Goal: Obtain resource: Obtain resource

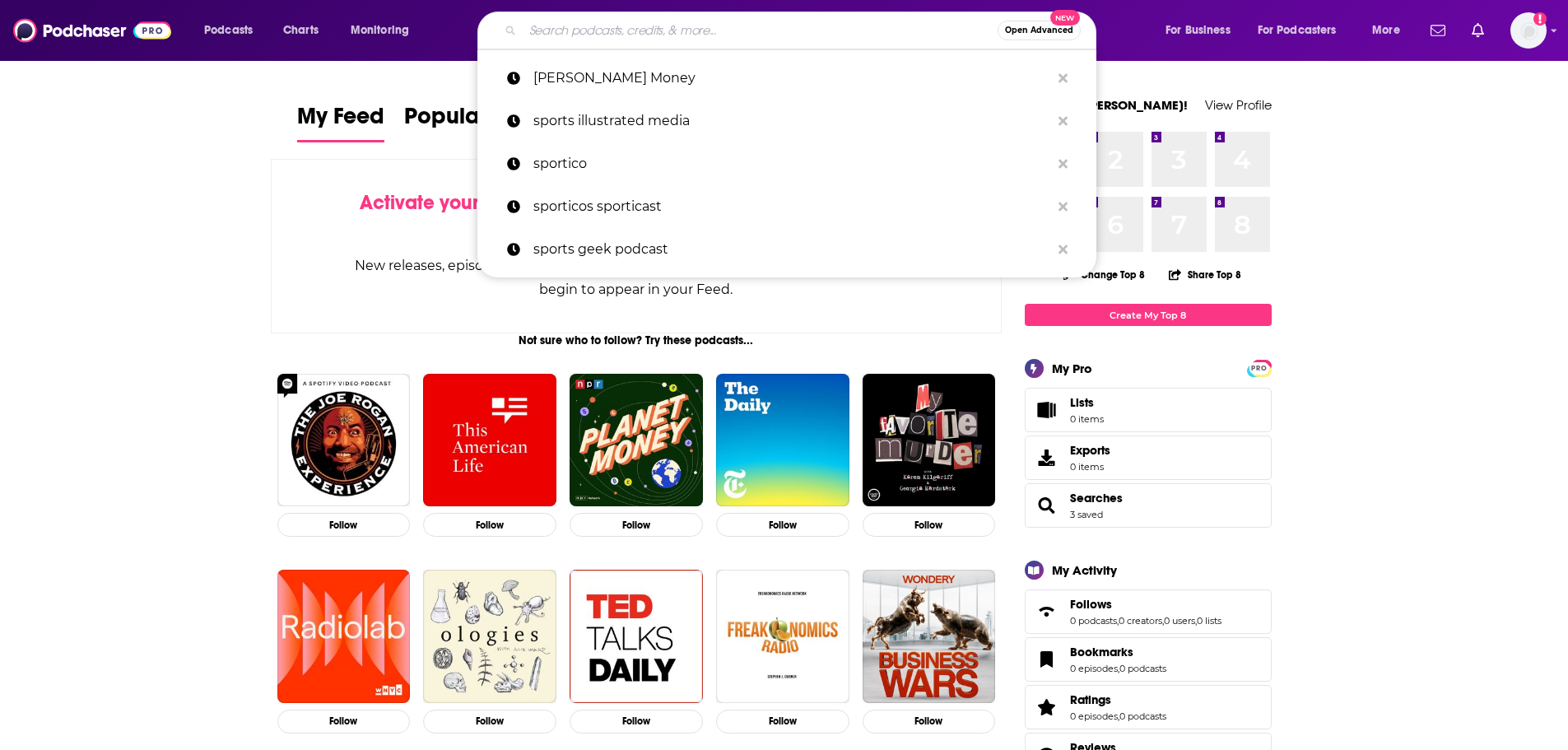
click at [562, 27] on input "Search podcasts, credits, & more..." at bounding box center [760, 30] width 475 height 26
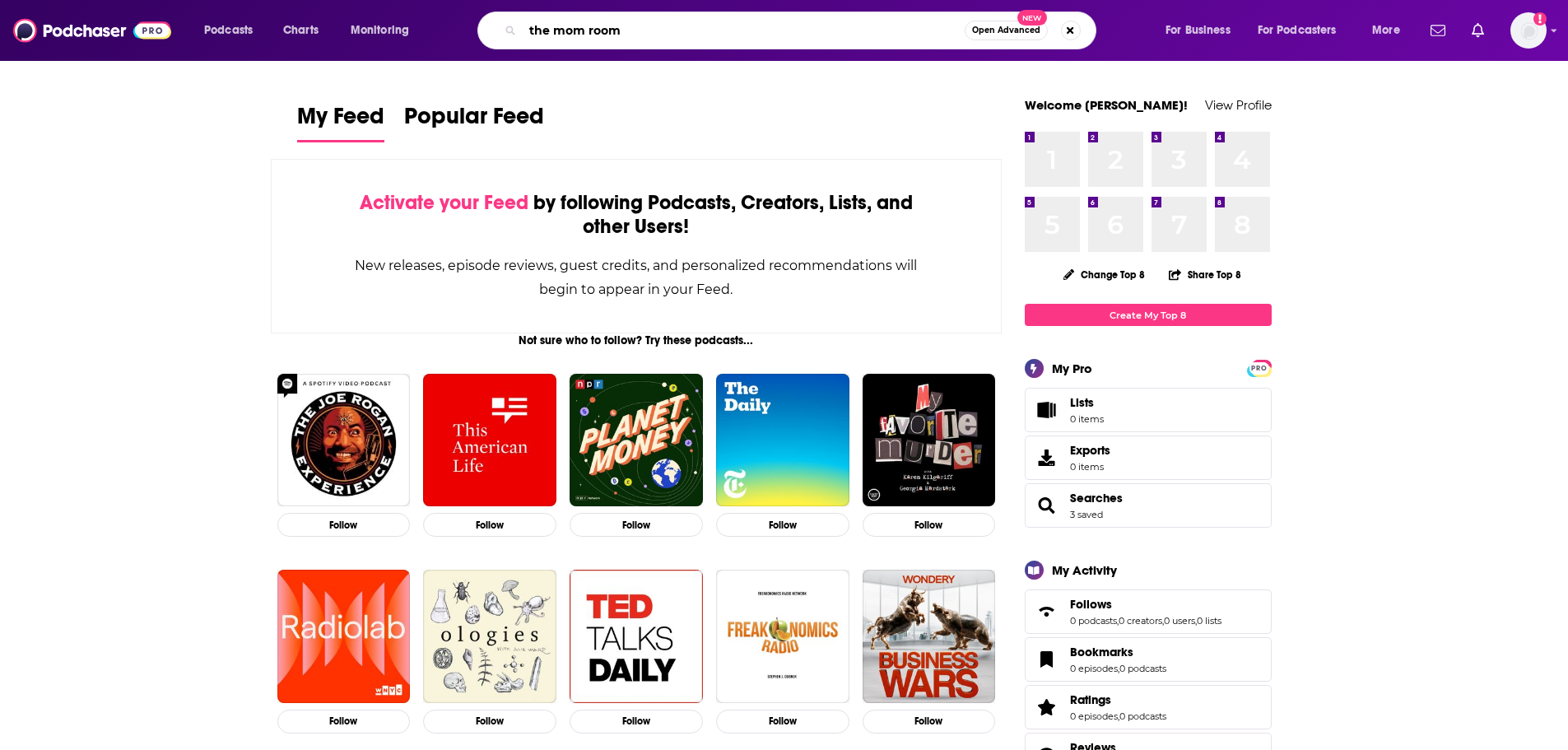
type input "the mom room"
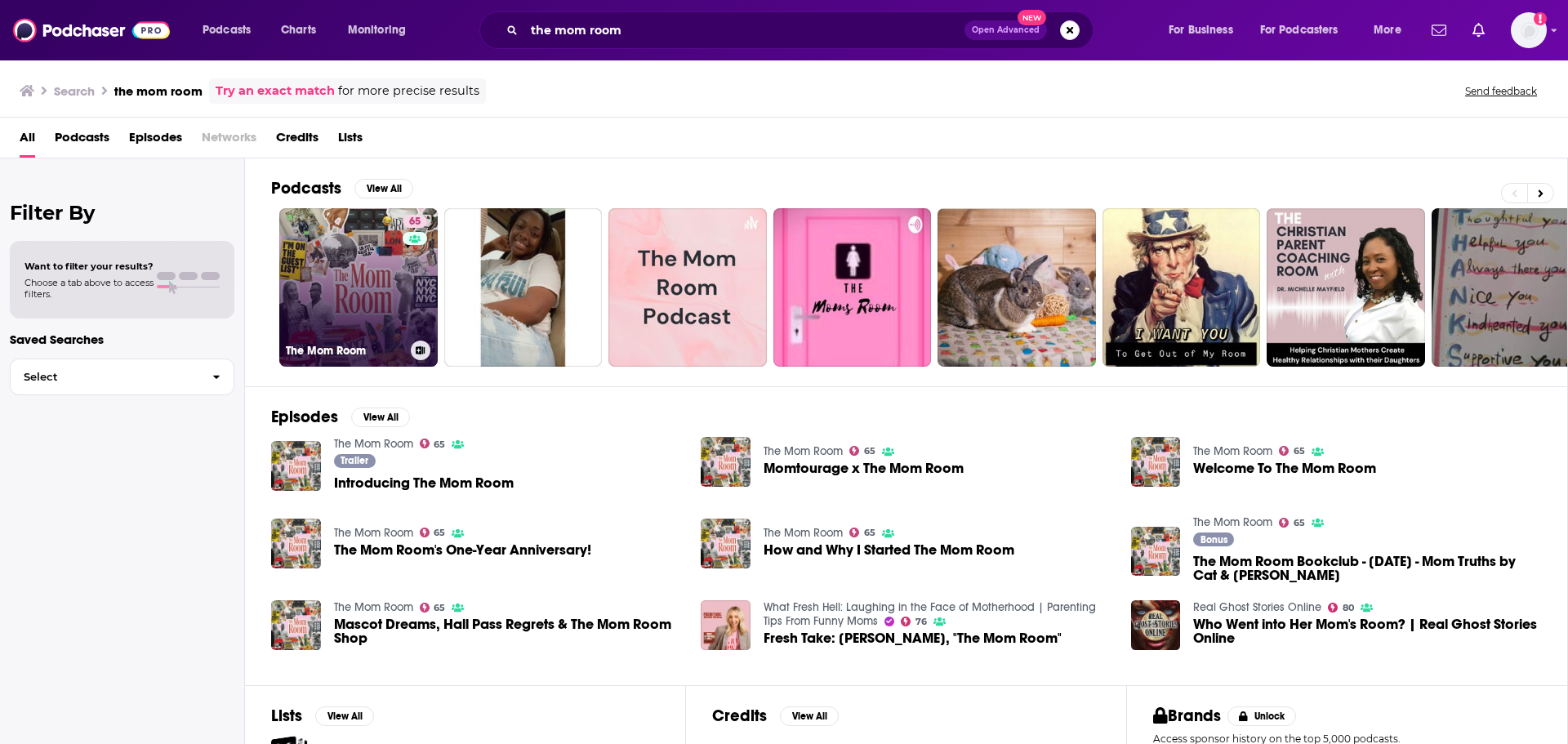
click at [395, 280] on link "65 The Mom Room" at bounding box center [358, 287] width 158 height 158
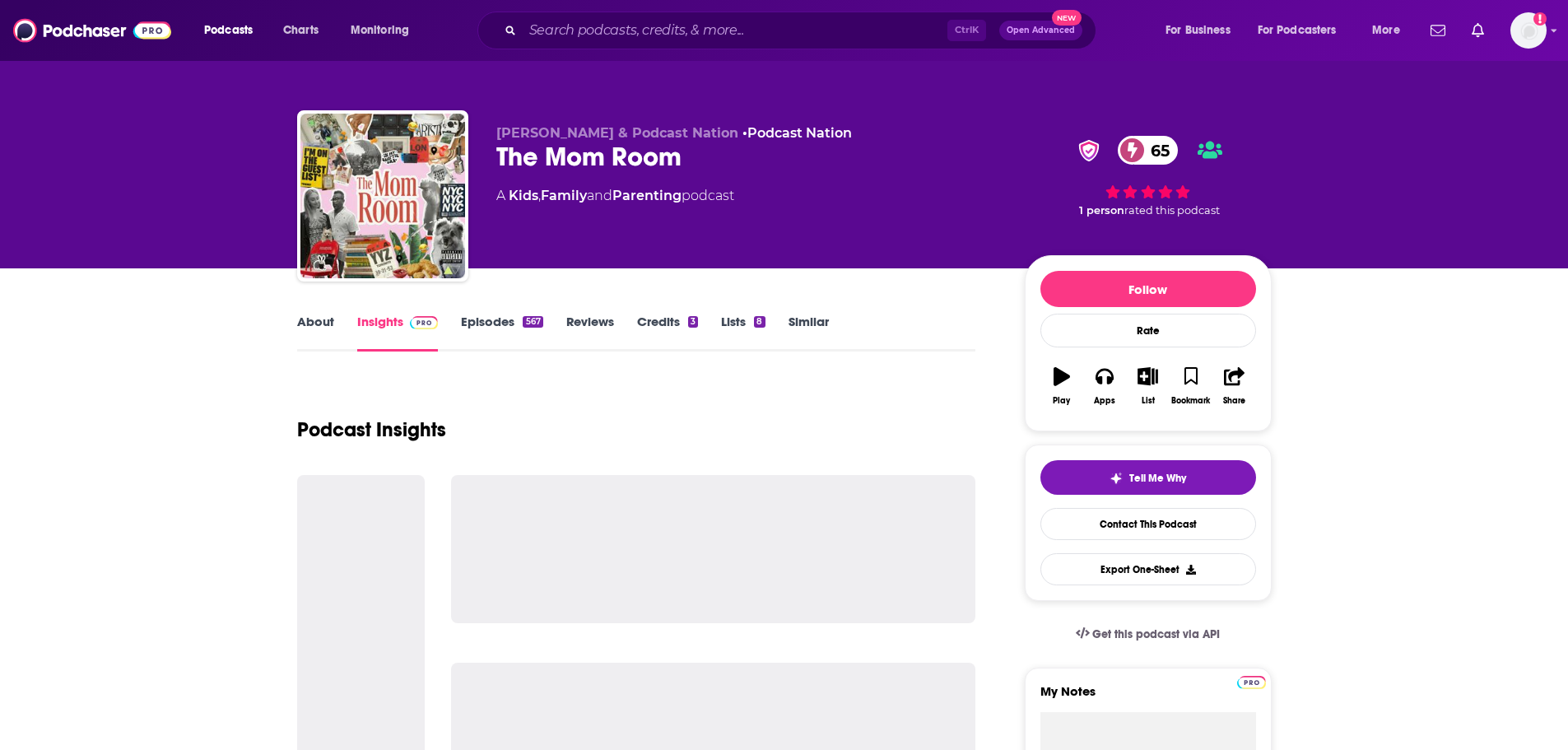
scroll to position [82, 0]
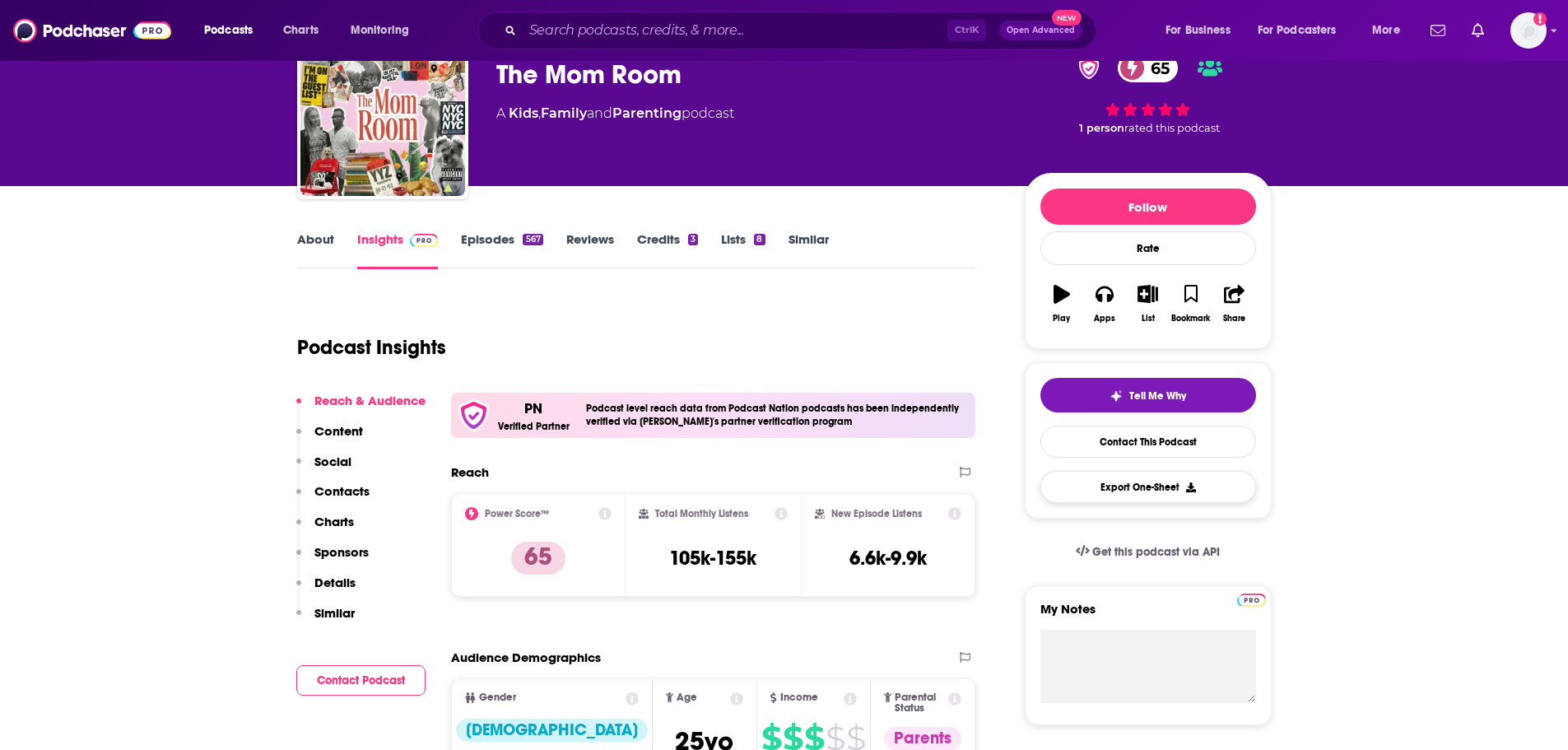
click at [1175, 481] on button "Export One-Sheet" at bounding box center [1148, 486] width 215 height 32
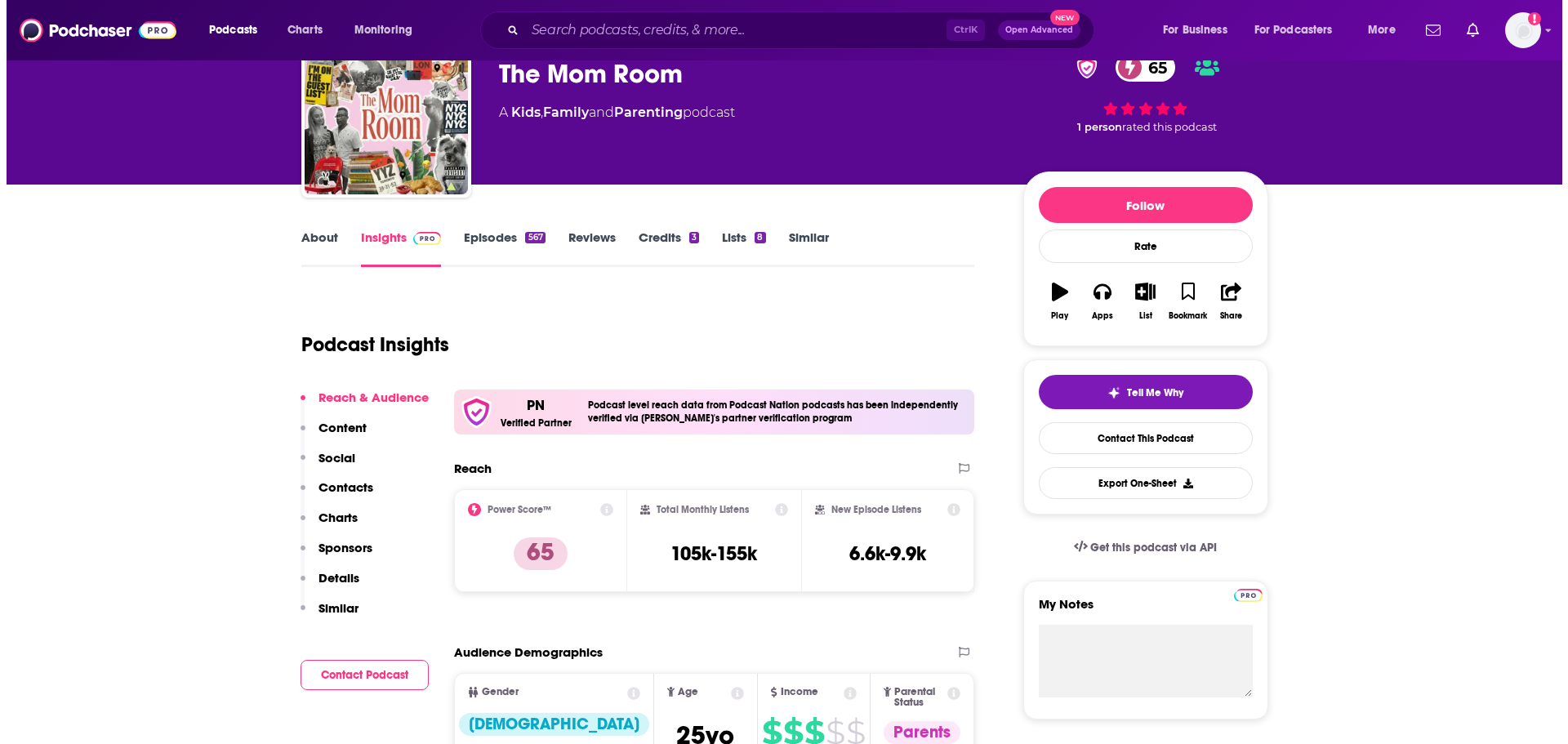
scroll to position [0, 0]
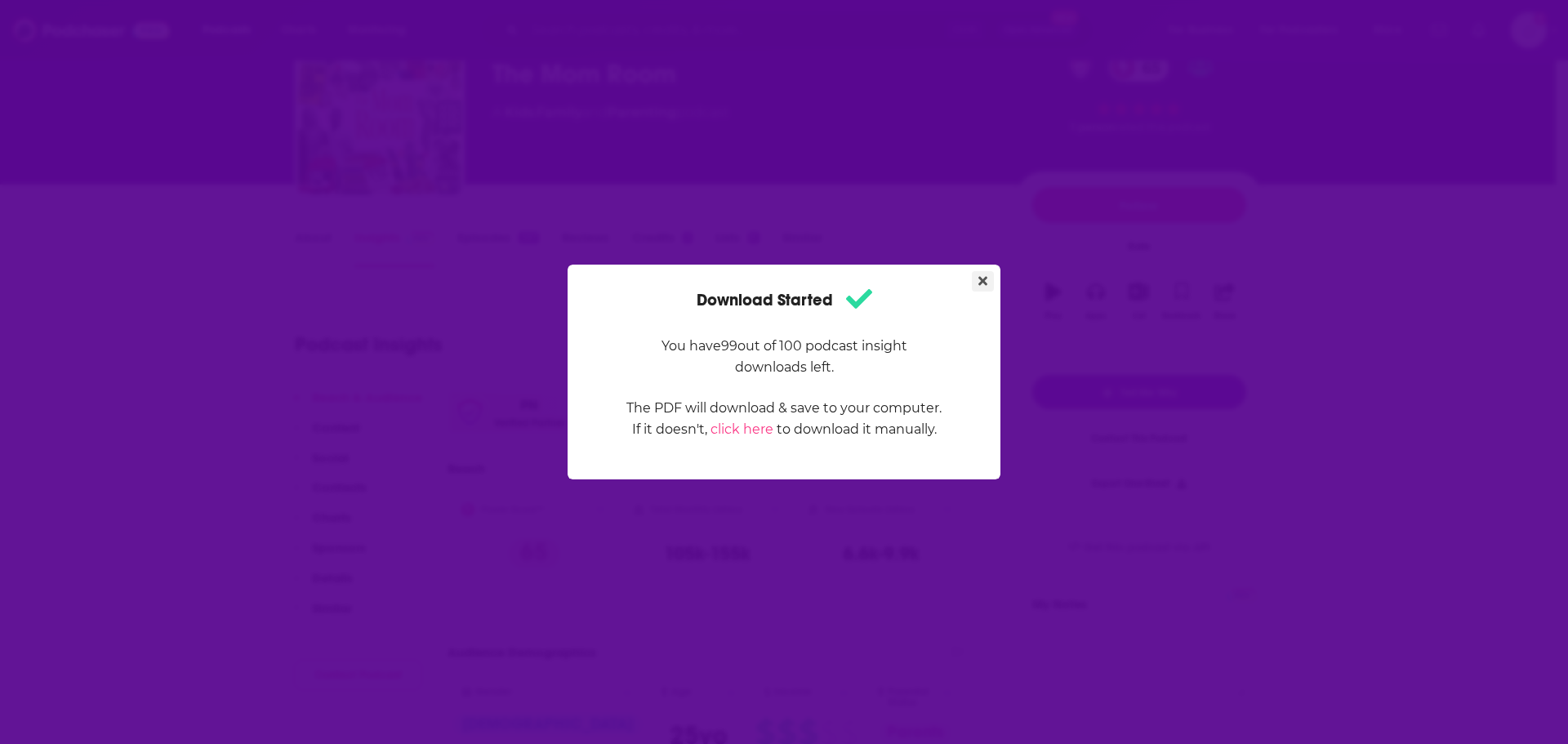
click at [990, 272] on button "Close" at bounding box center [983, 282] width 22 height 20
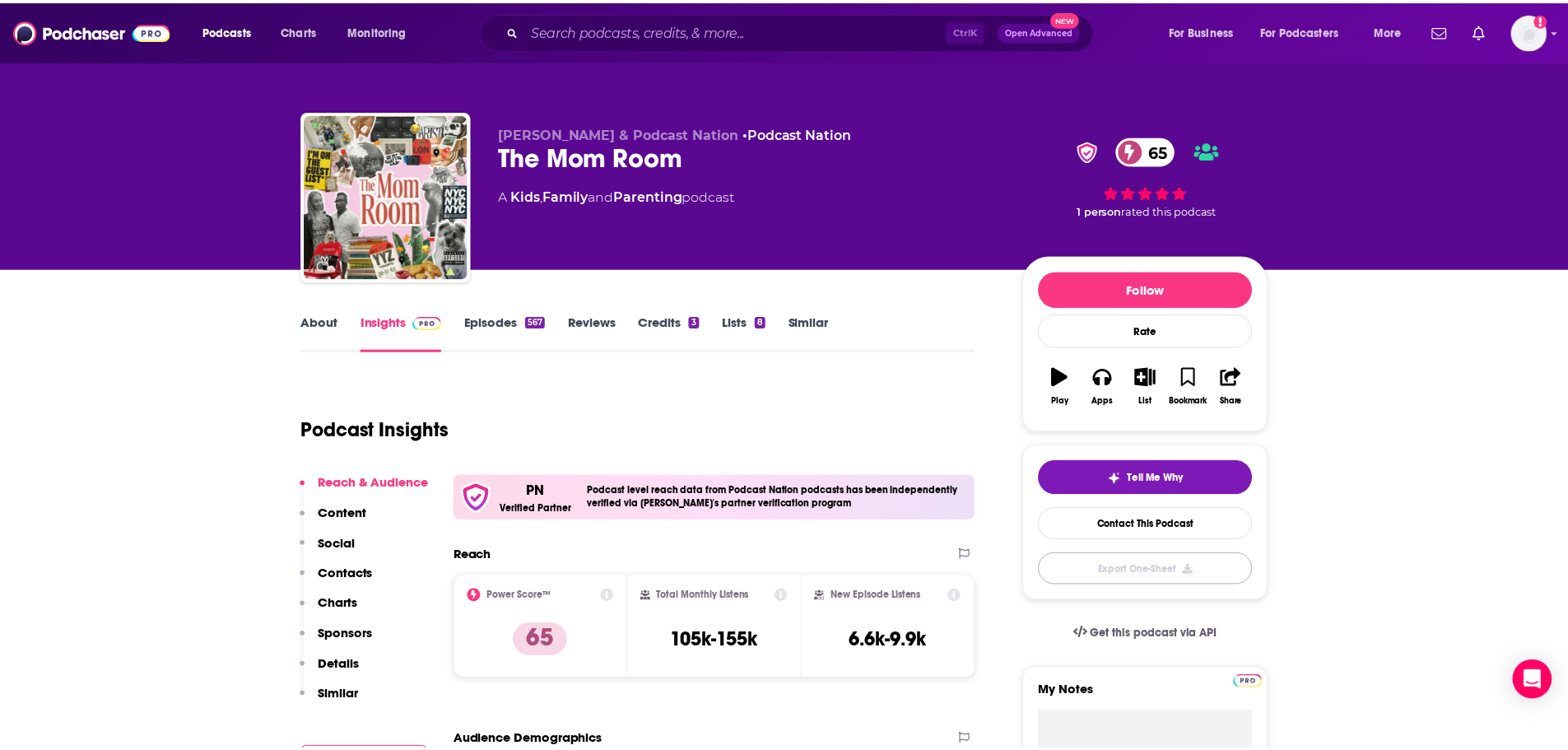
scroll to position [82, 0]
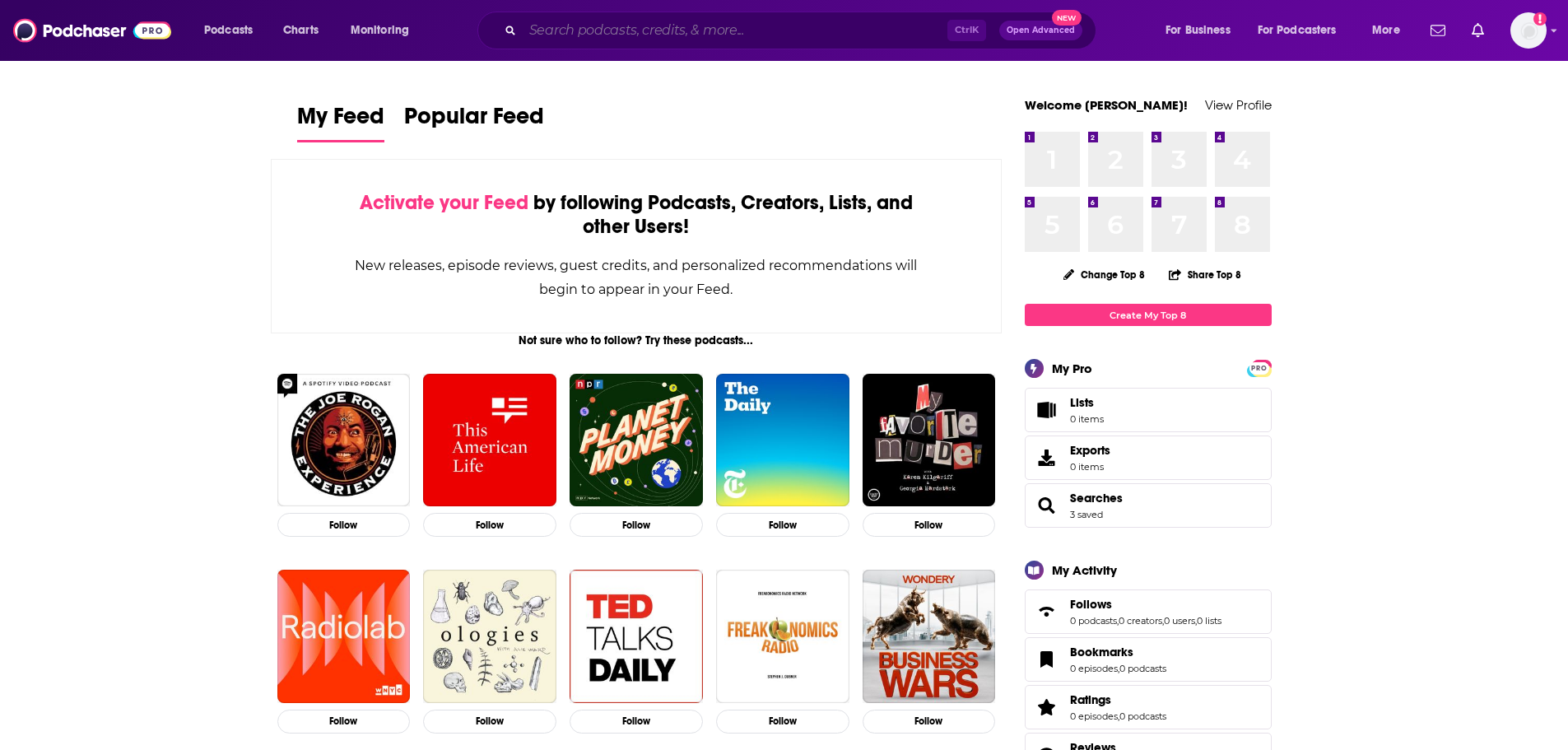
click at [800, 37] on input "Search podcasts, credits, & more..." at bounding box center [735, 30] width 425 height 26
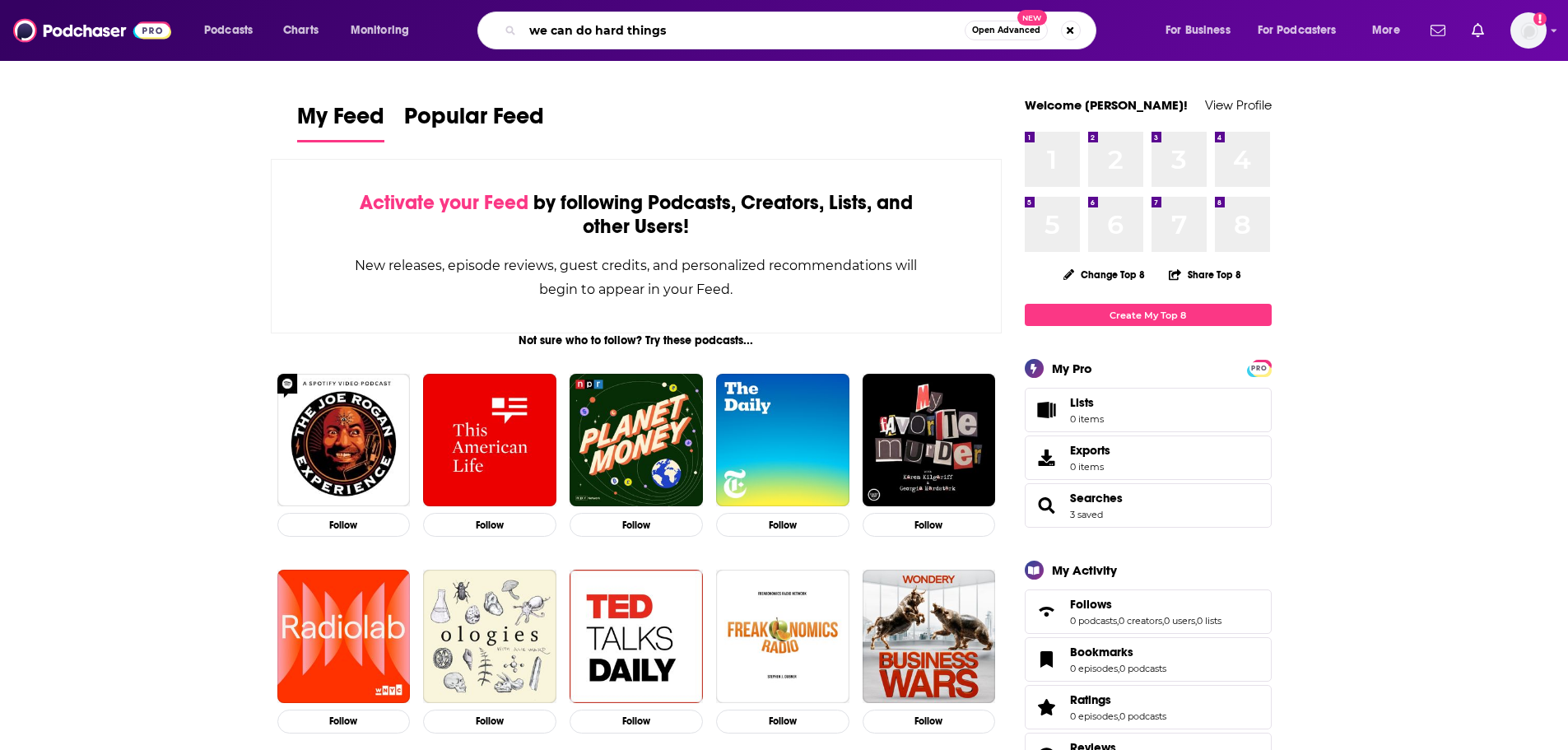
type input "we can do hard things"
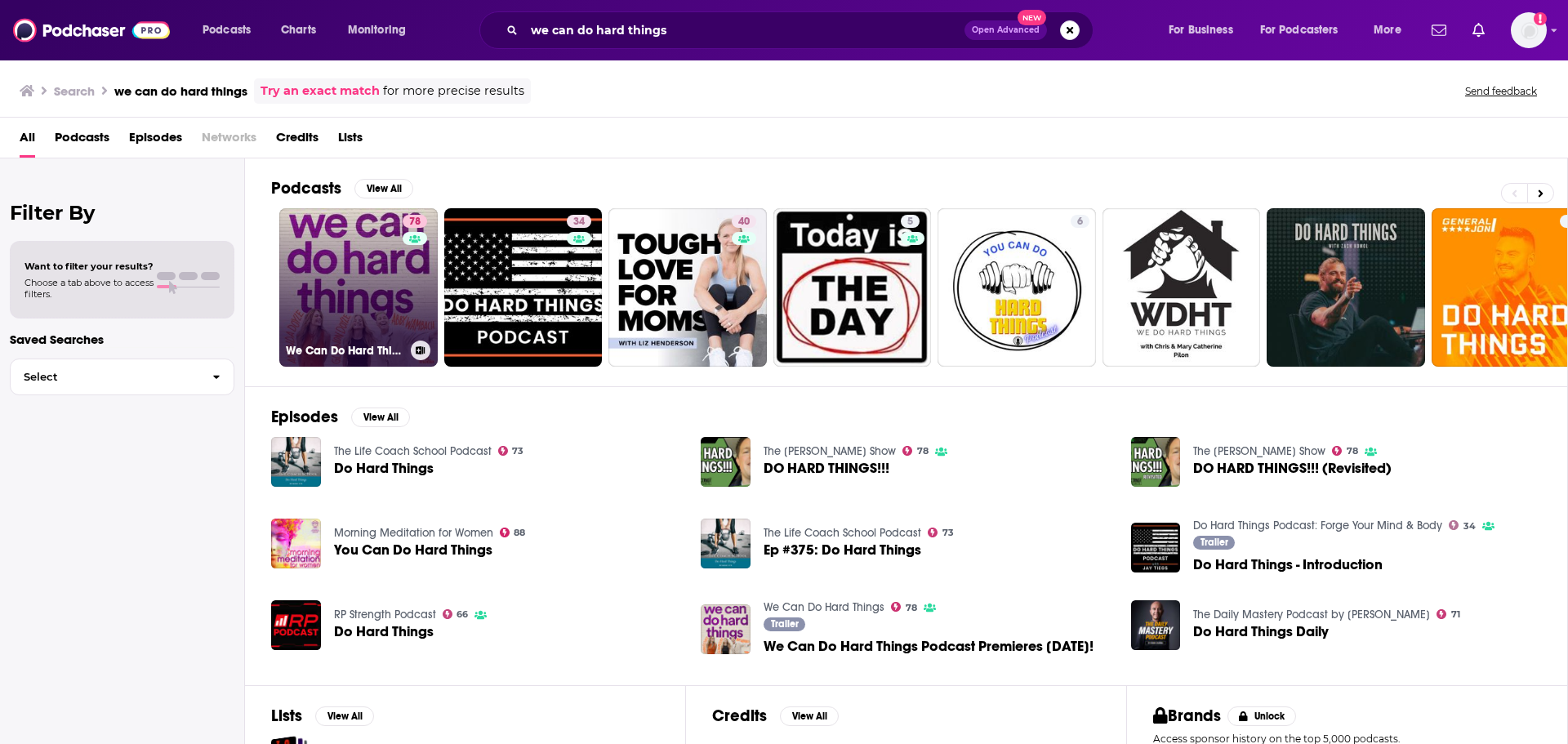
click at [386, 272] on link "78 We Can Do Hard Things" at bounding box center [358, 287] width 158 height 158
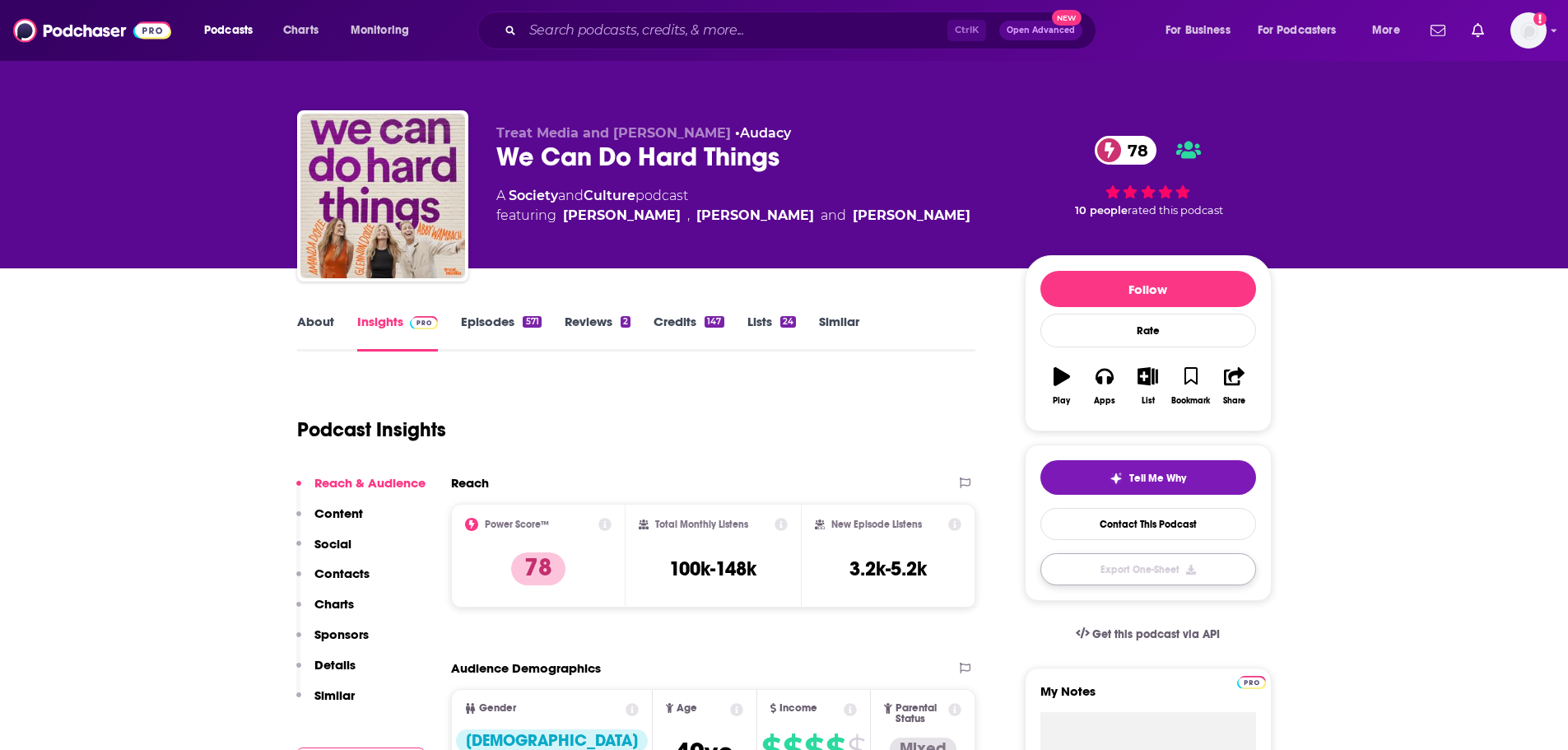
click at [1204, 566] on button "Export One-Sheet" at bounding box center [1148, 569] width 215 height 32
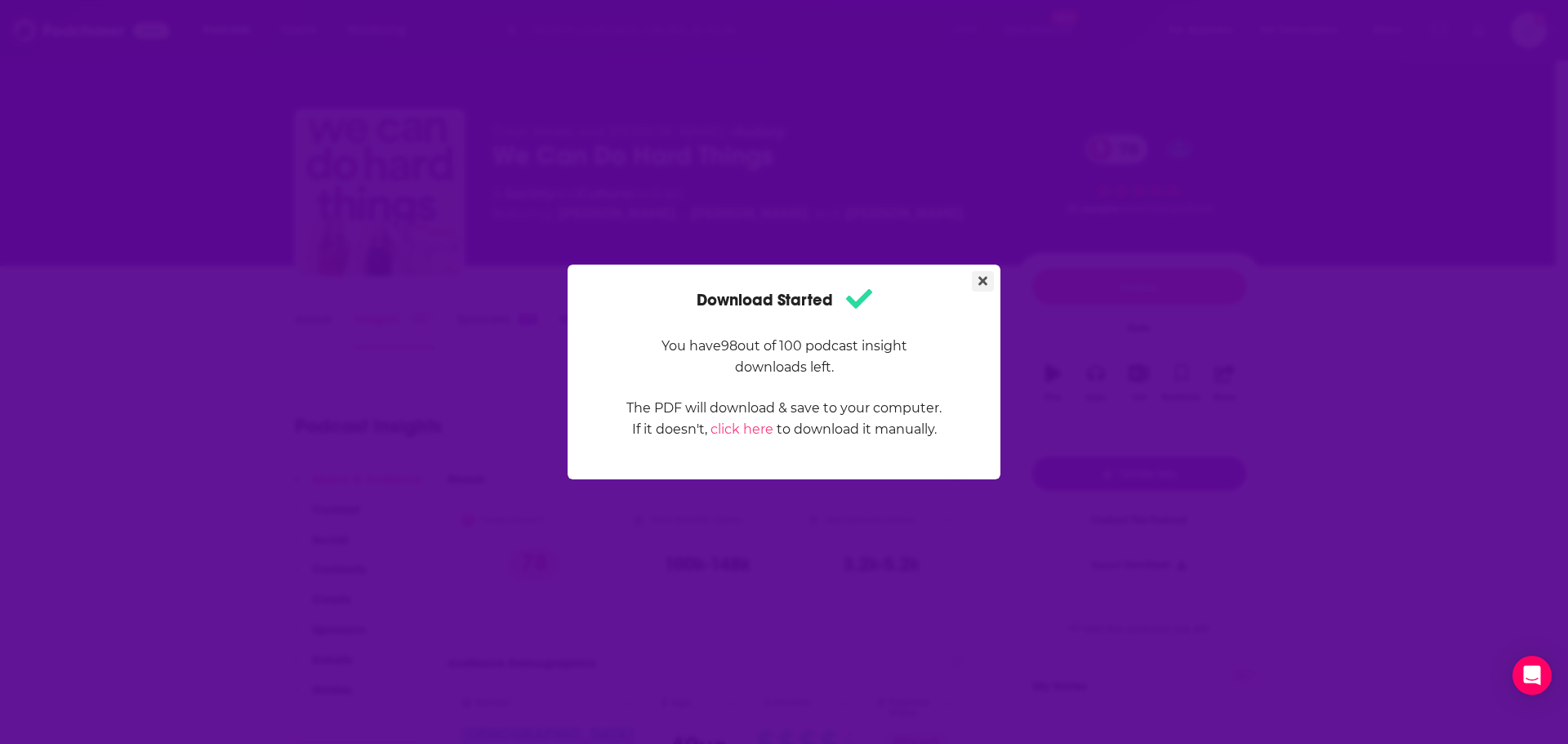
click at [980, 284] on icon "Close" at bounding box center [983, 281] width 9 height 9
